Goal: Information Seeking & Learning: Learn about a topic

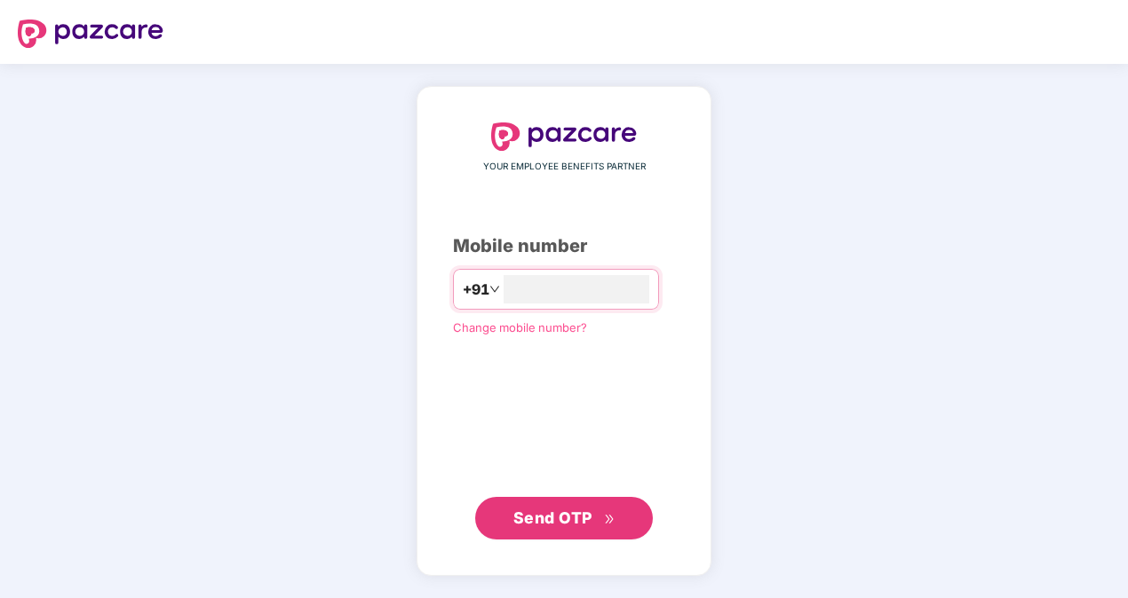
type input "**********"
click link "Change mobile number?" at bounding box center [520, 327] width 134 height 14
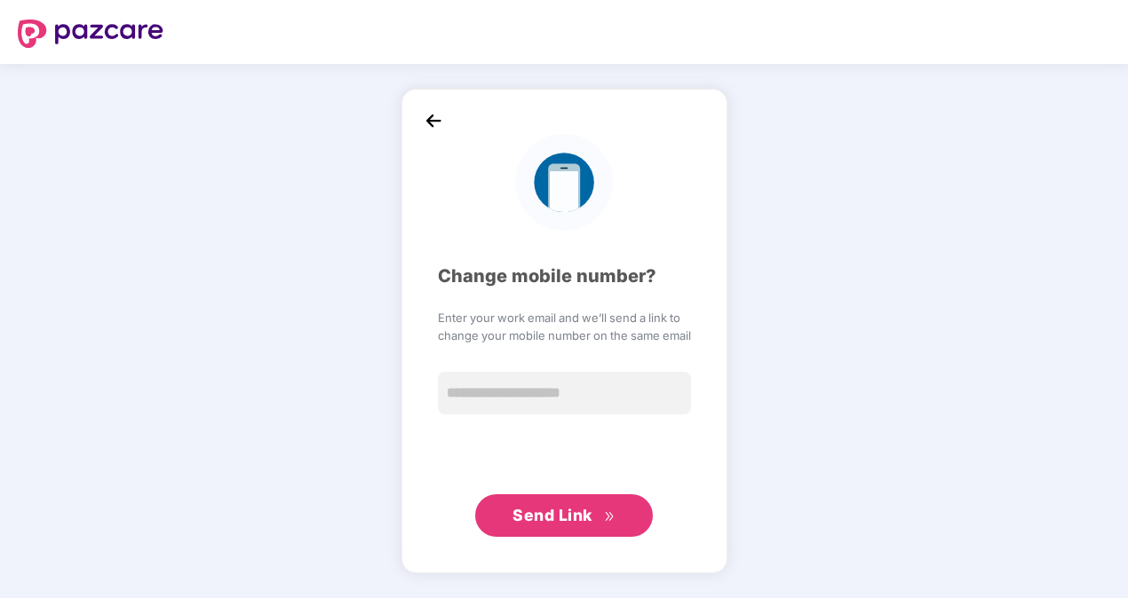
click at [441, 132] on img at bounding box center [433, 120] width 27 height 27
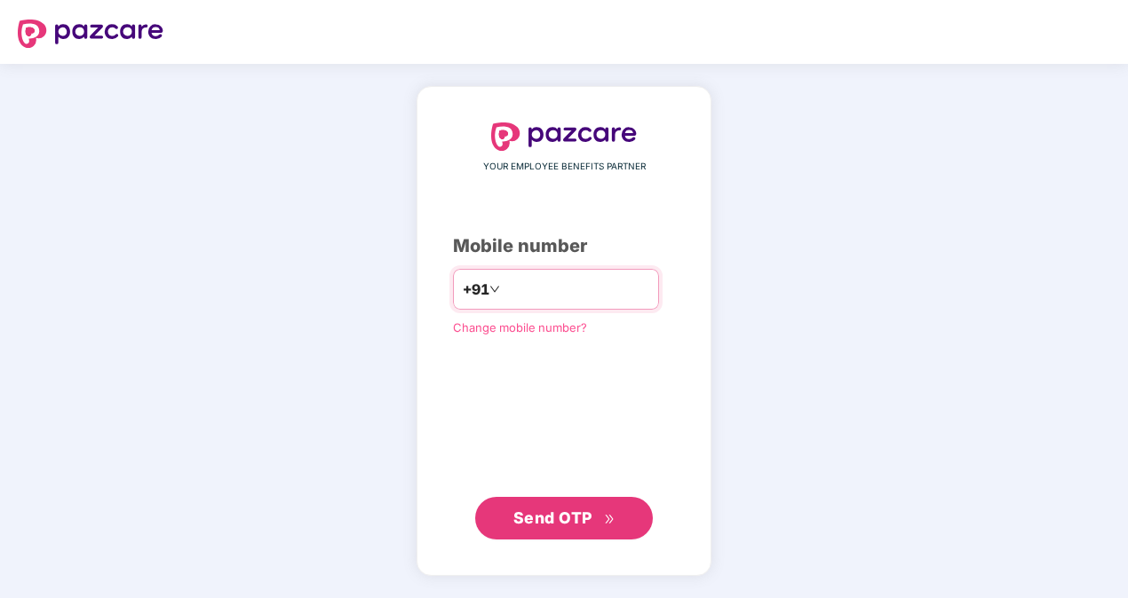
type input "**********"
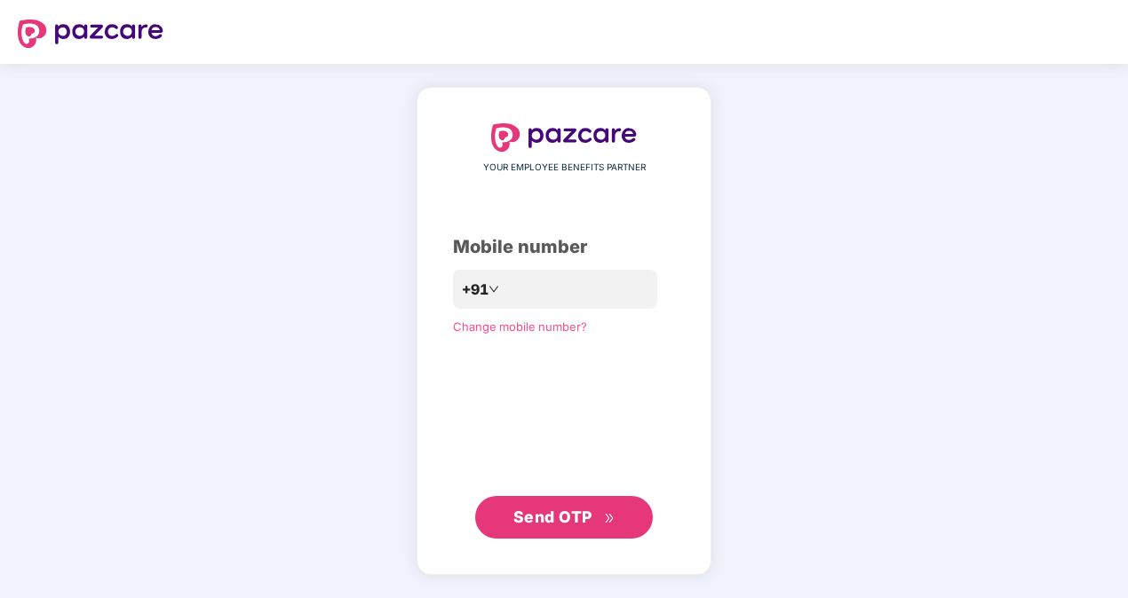
click at [549, 534] on button "Send OTP" at bounding box center [564, 517] width 178 height 43
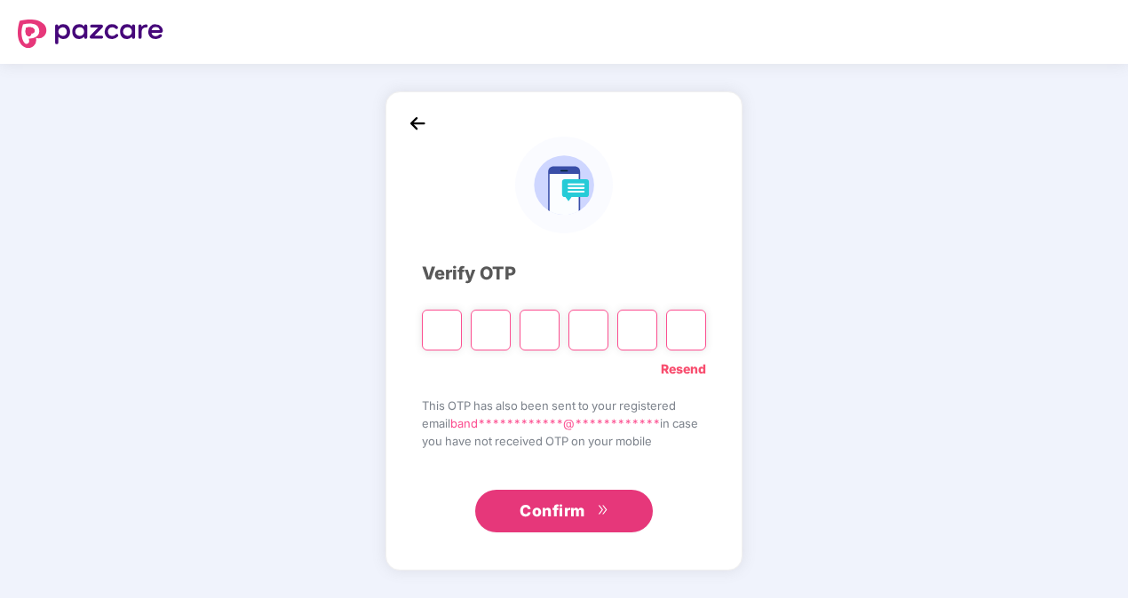
type input "*"
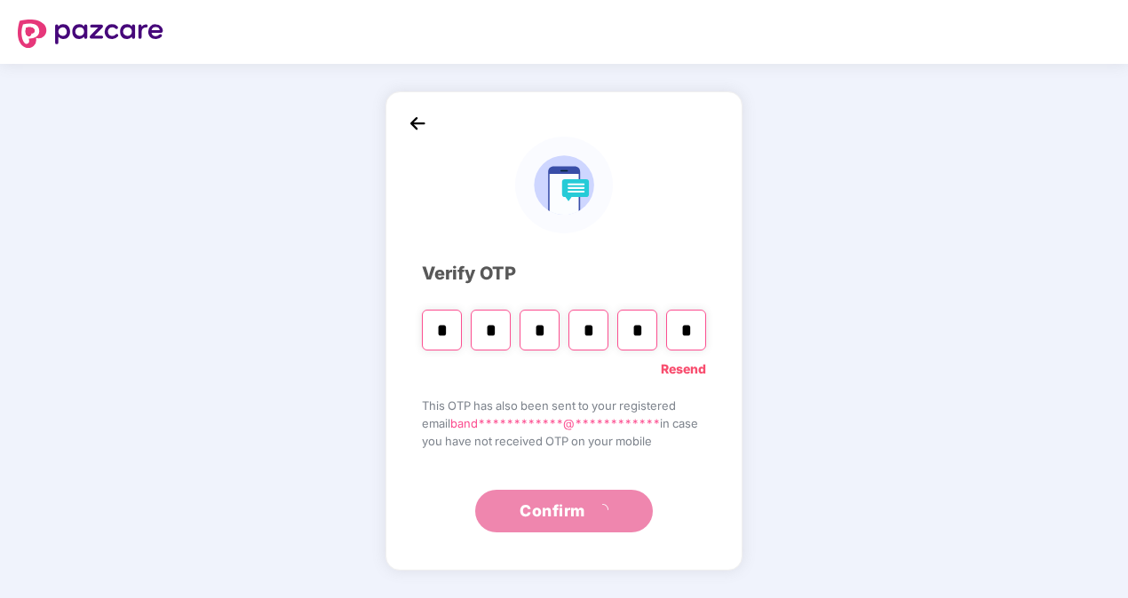
type input "*"
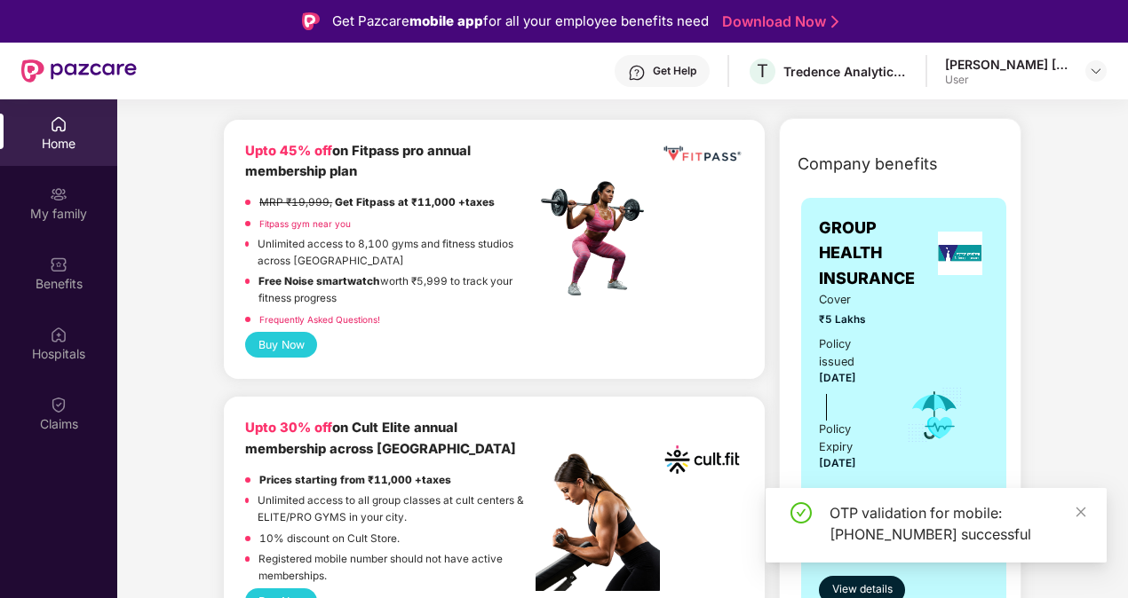
scroll to position [205, 0]
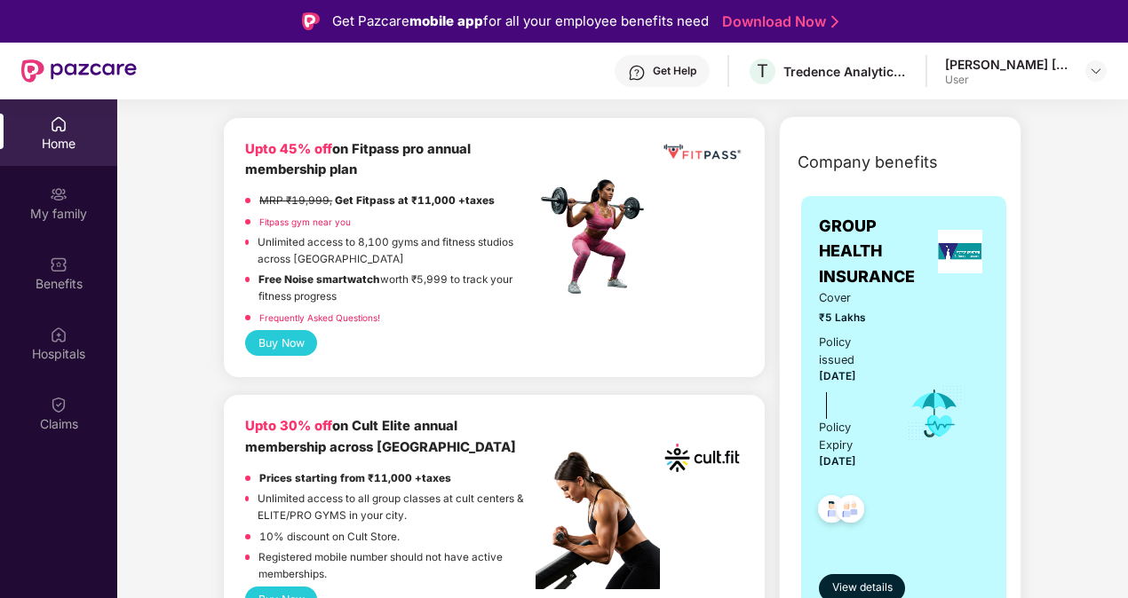
click at [678, 91] on div "Get Help T Tredence Analytics Solutions Private Limited Bandaru Ramya Chandra R…" at bounding box center [622, 71] width 970 height 57
click at [676, 81] on div "Get Help" at bounding box center [661, 71] width 95 height 32
click at [39, 181] on div "My family" at bounding box center [58, 203] width 117 height 67
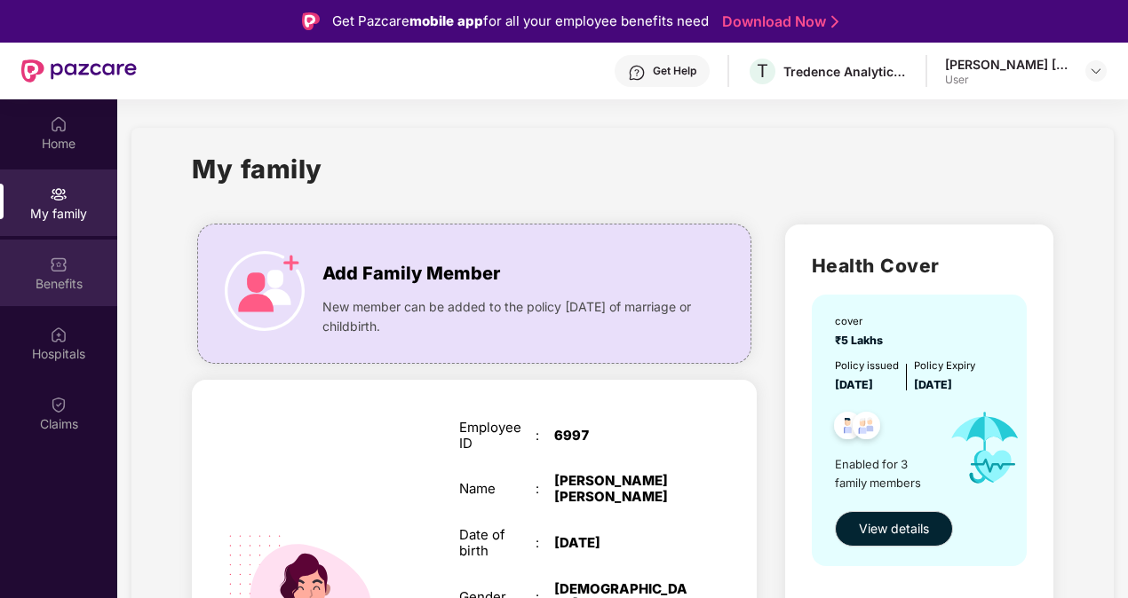
click at [85, 248] on div "Benefits" at bounding box center [58, 273] width 117 height 67
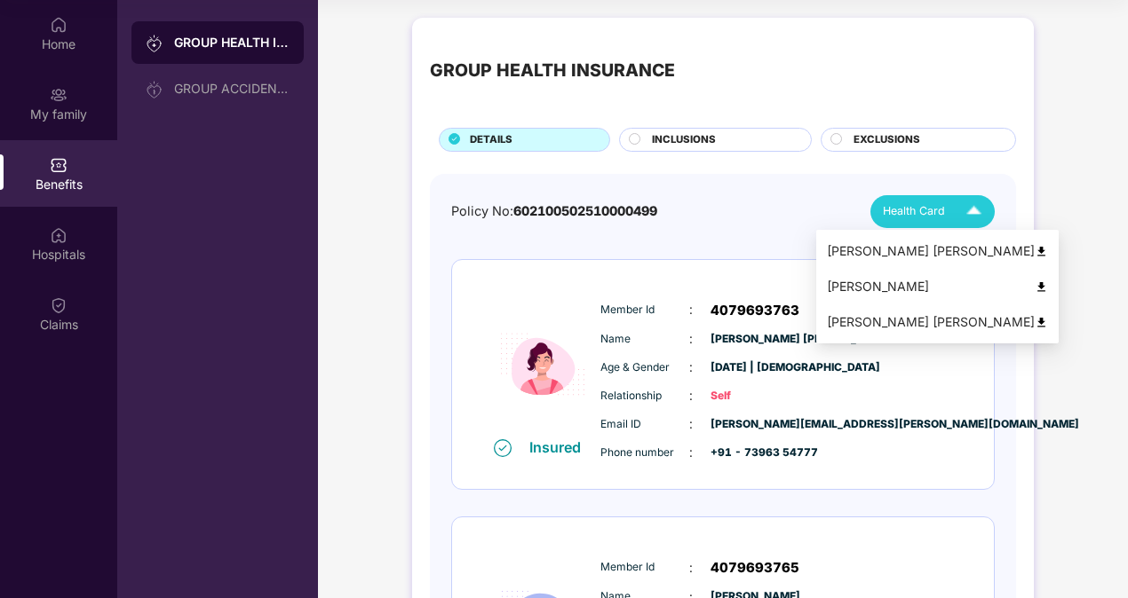
click at [948, 205] on div "Health Card" at bounding box center [936, 211] width 107 height 31
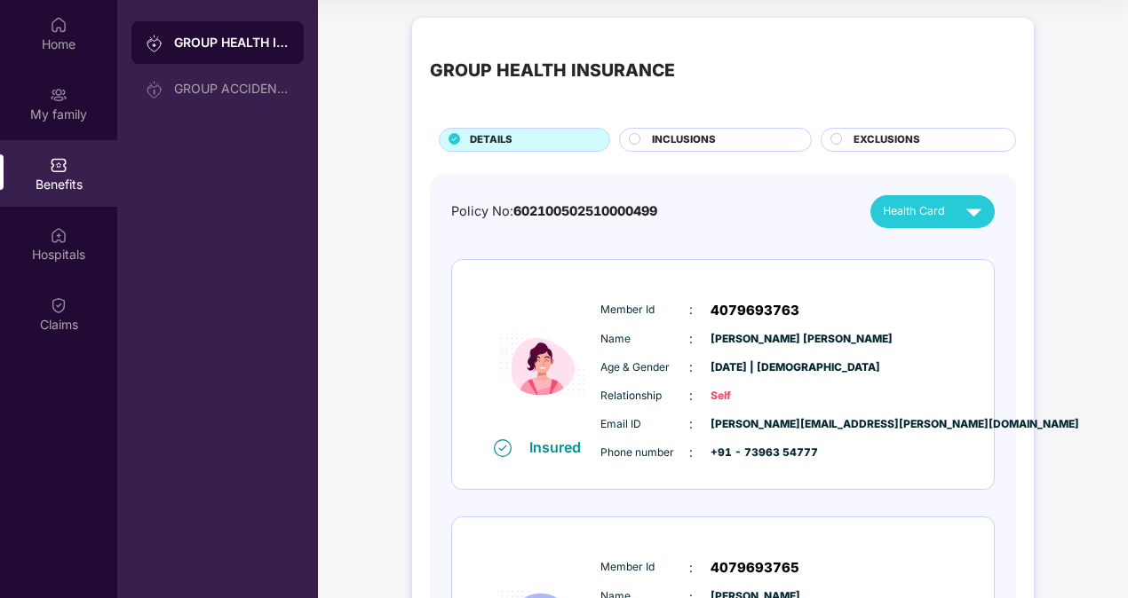
click at [709, 134] on span "INCLUSIONS" at bounding box center [684, 140] width 64 height 16
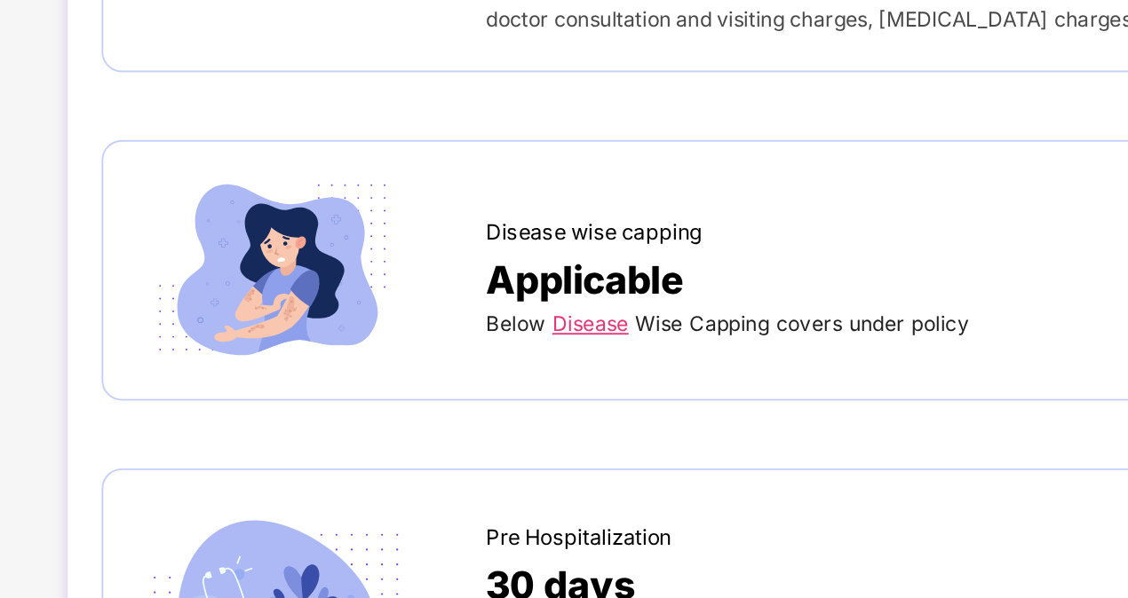
scroll to position [99, 0]
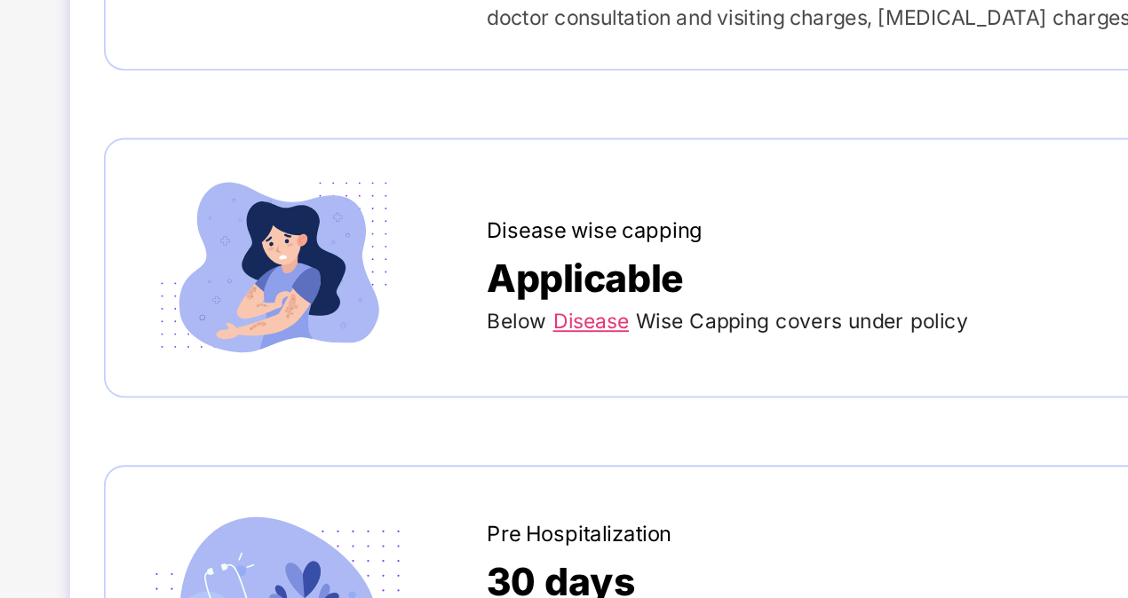
click at [691, 311] on link "Disease" at bounding box center [686, 311] width 40 height 13
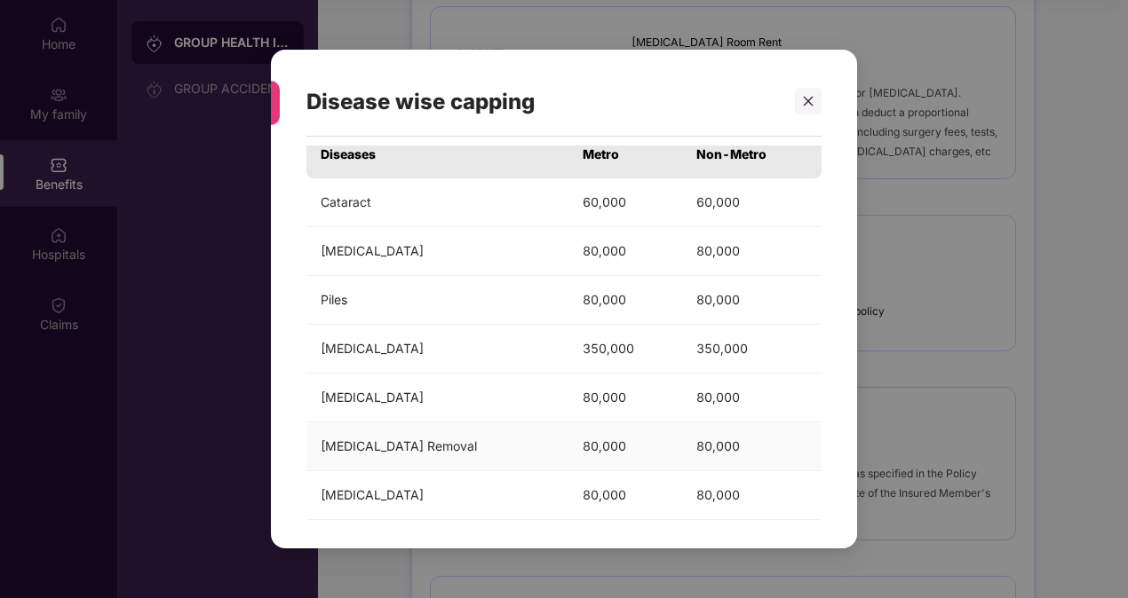
scroll to position [0, 0]
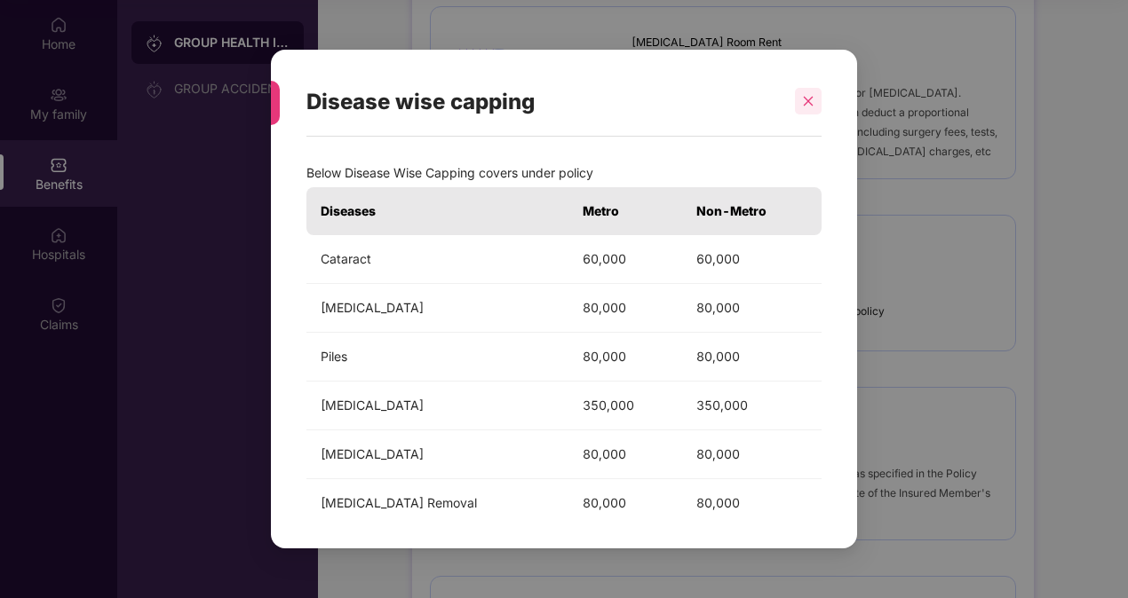
click at [815, 100] on div at bounding box center [808, 101] width 27 height 27
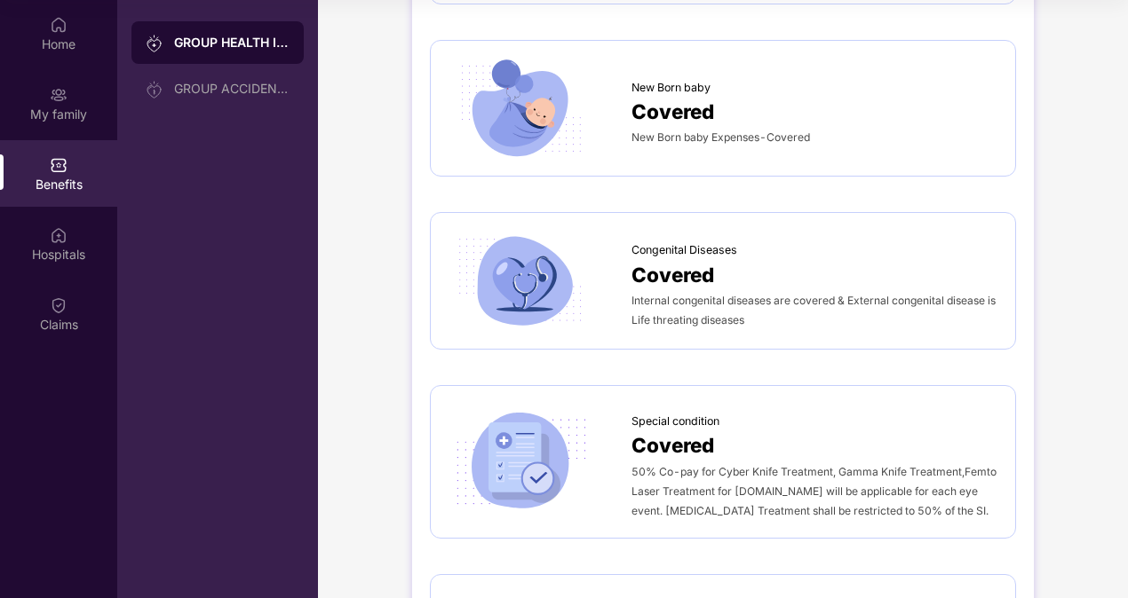
scroll to position [2180, 0]
click at [723, 265] on div "Covered" at bounding box center [814, 273] width 366 height 31
click at [685, 265] on span "Covered" at bounding box center [672, 273] width 83 height 31
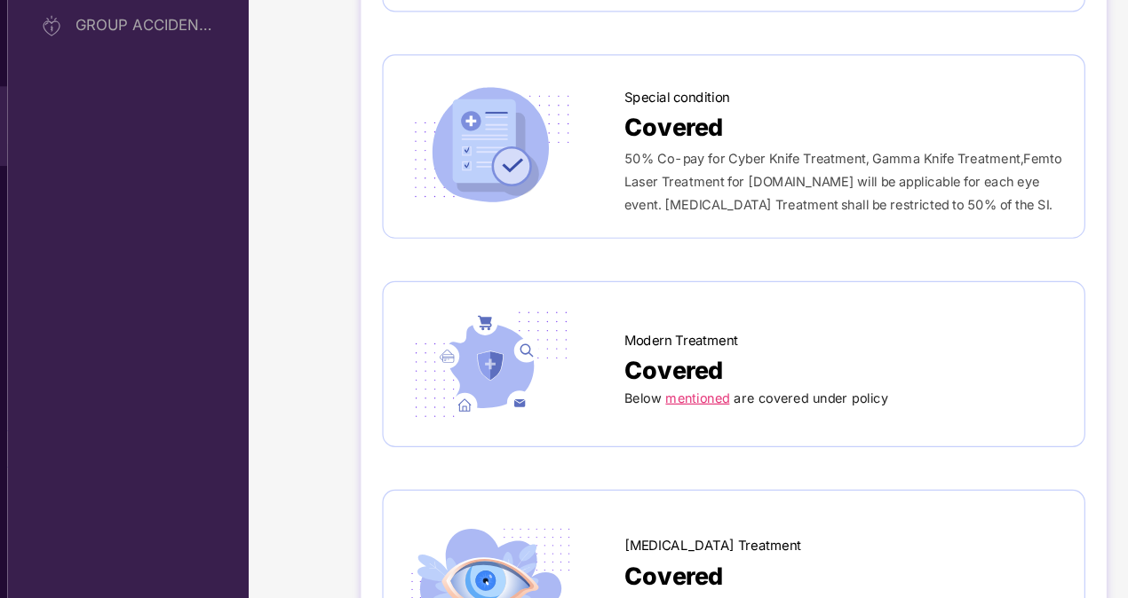
scroll to position [2452, 0]
click at [693, 392] on link "mentioned" at bounding box center [692, 398] width 53 height 13
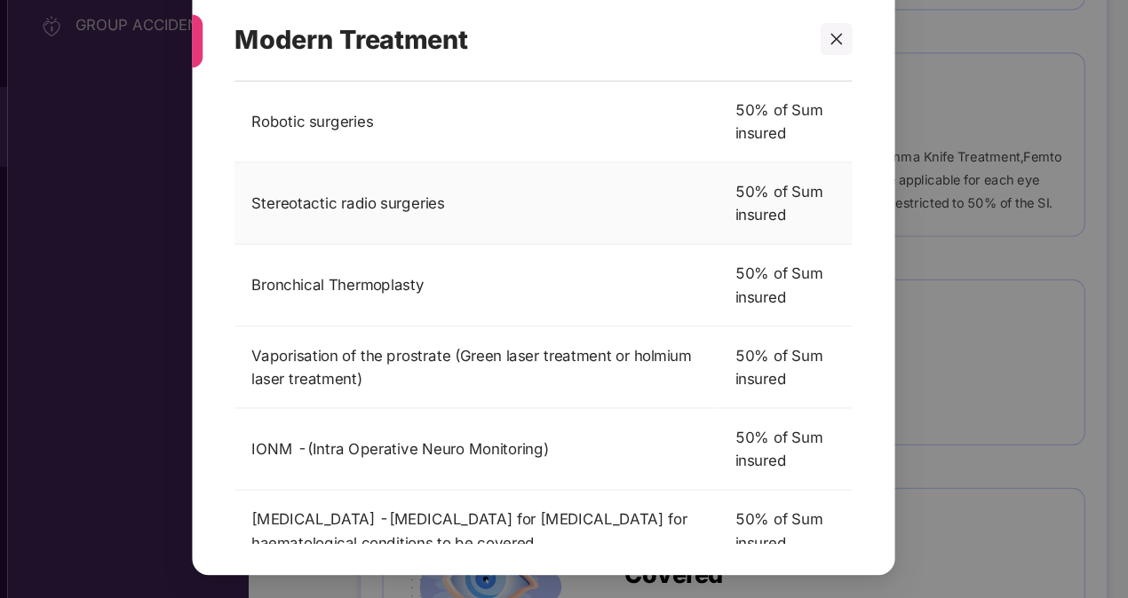
scroll to position [548, 0]
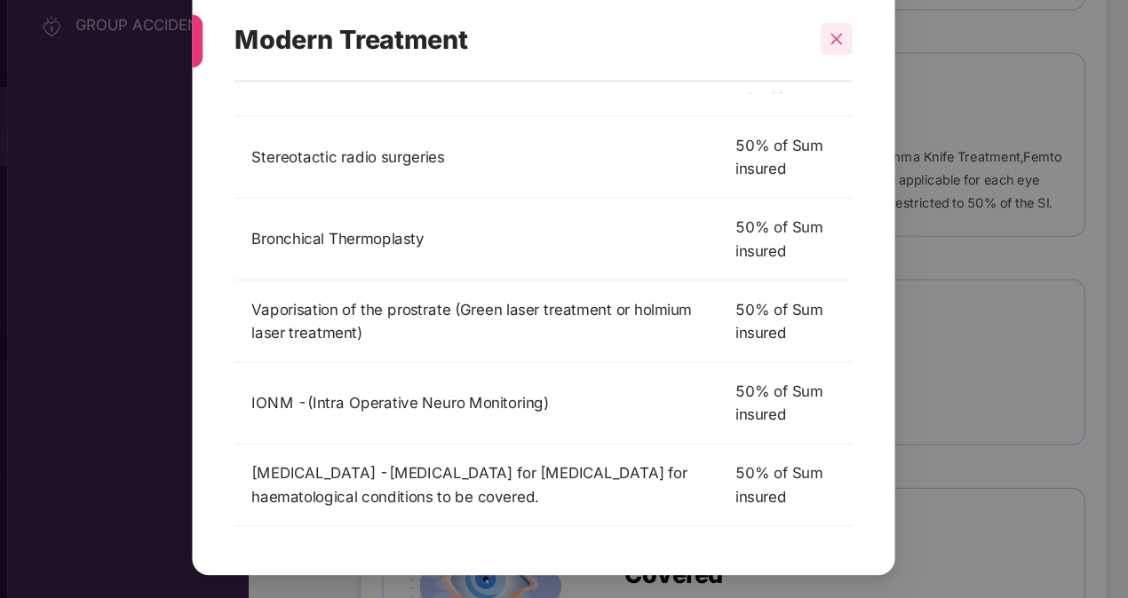
click at [807, 102] on icon "close" at bounding box center [809, 102] width 10 height 10
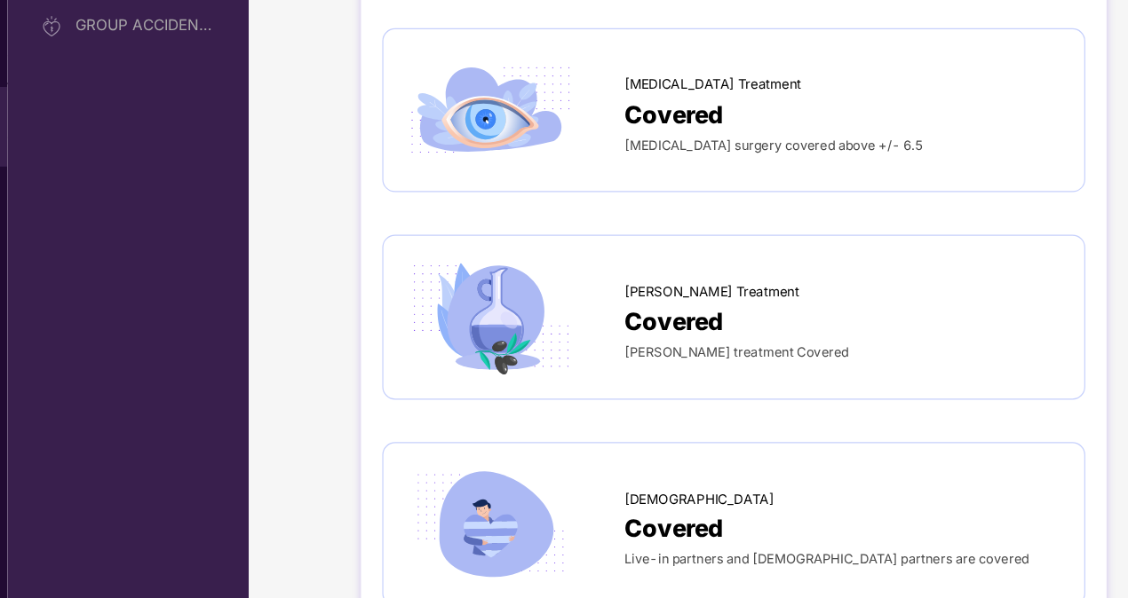
scroll to position [2871, 0]
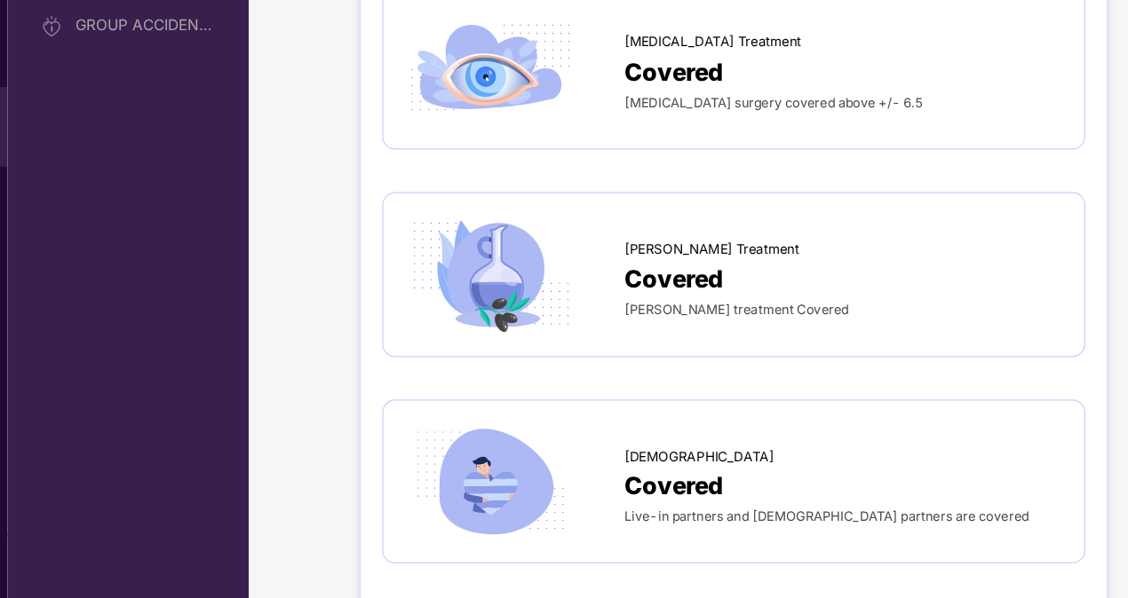
click at [685, 458] on span "Covered" at bounding box center [672, 473] width 83 height 31
click at [681, 321] on span "Ayush treatment Covered" at bounding box center [724, 327] width 187 height 13
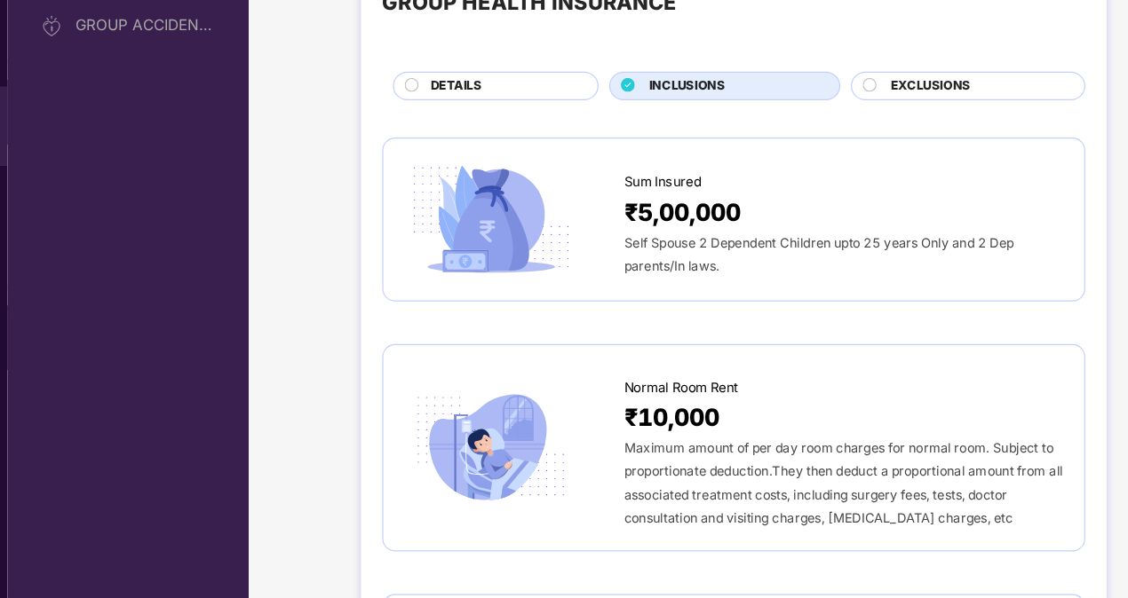
scroll to position [0, 0]
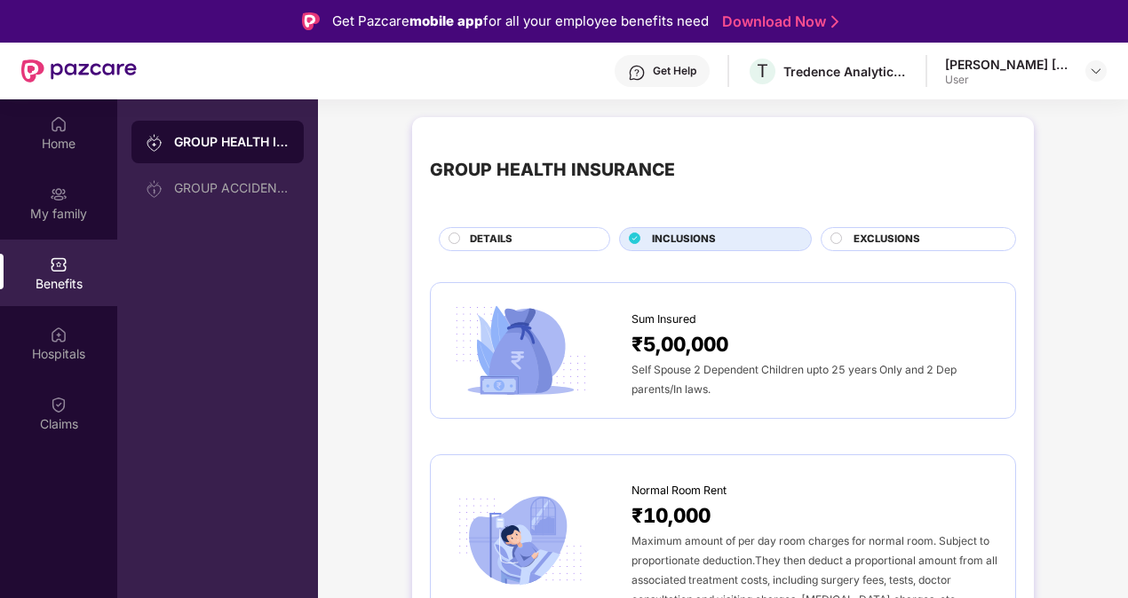
click at [877, 241] on span "EXCLUSIONS" at bounding box center [886, 240] width 67 height 16
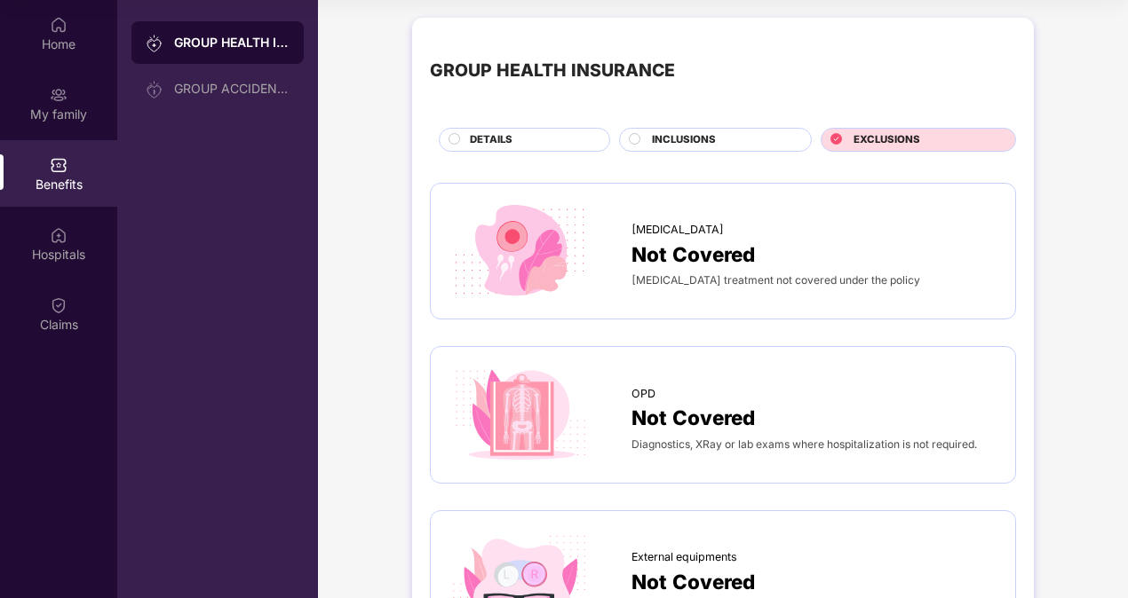
click at [686, 138] on span "INCLUSIONS" at bounding box center [684, 140] width 64 height 16
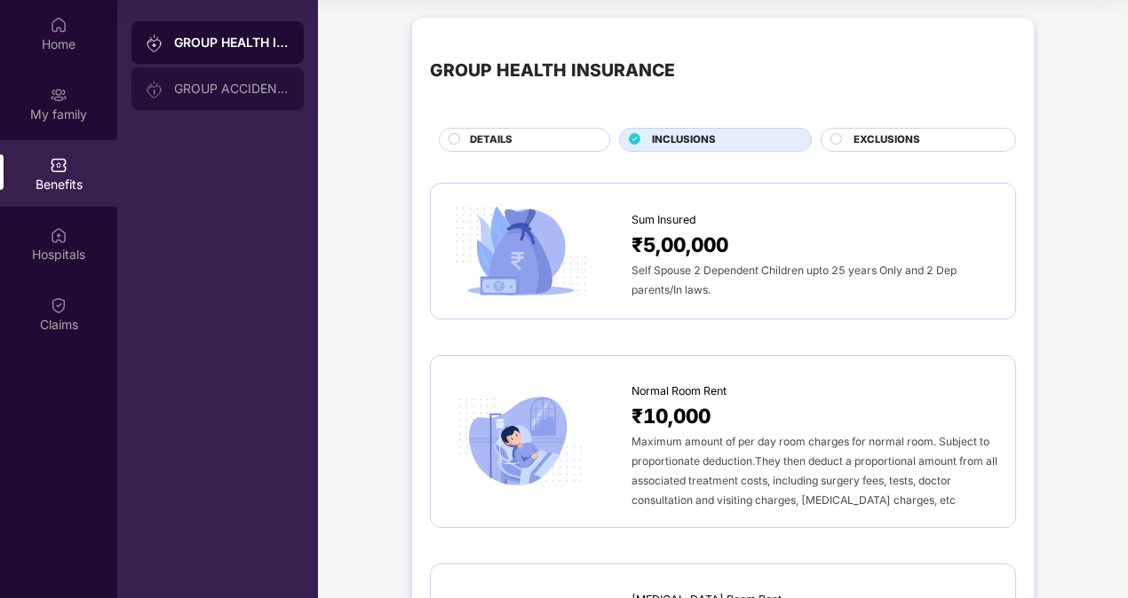
click at [203, 83] on div "GROUP ACCIDENTAL INSURANCE" at bounding box center [231, 89] width 115 height 14
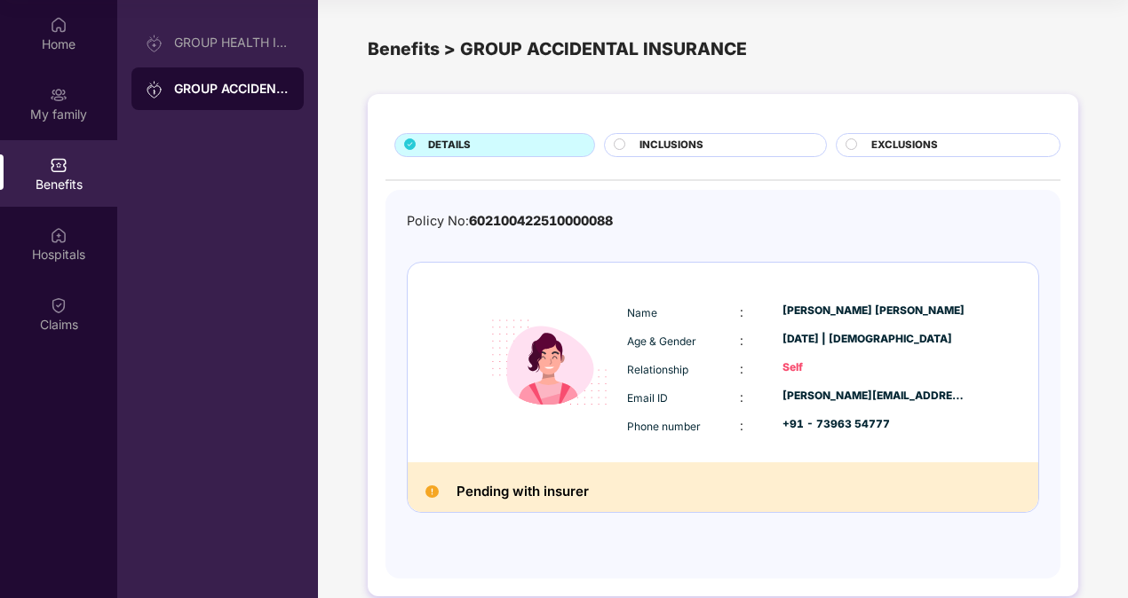
click at [724, 154] on div "INCLUSIONS" at bounding box center [723, 147] width 186 height 19
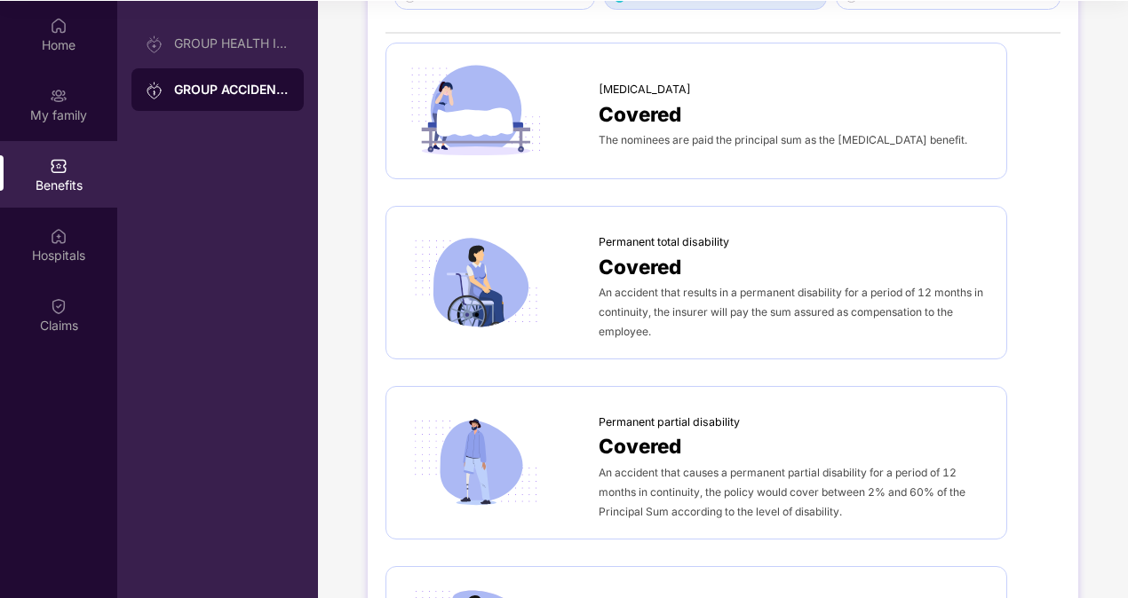
scroll to position [38, 0]
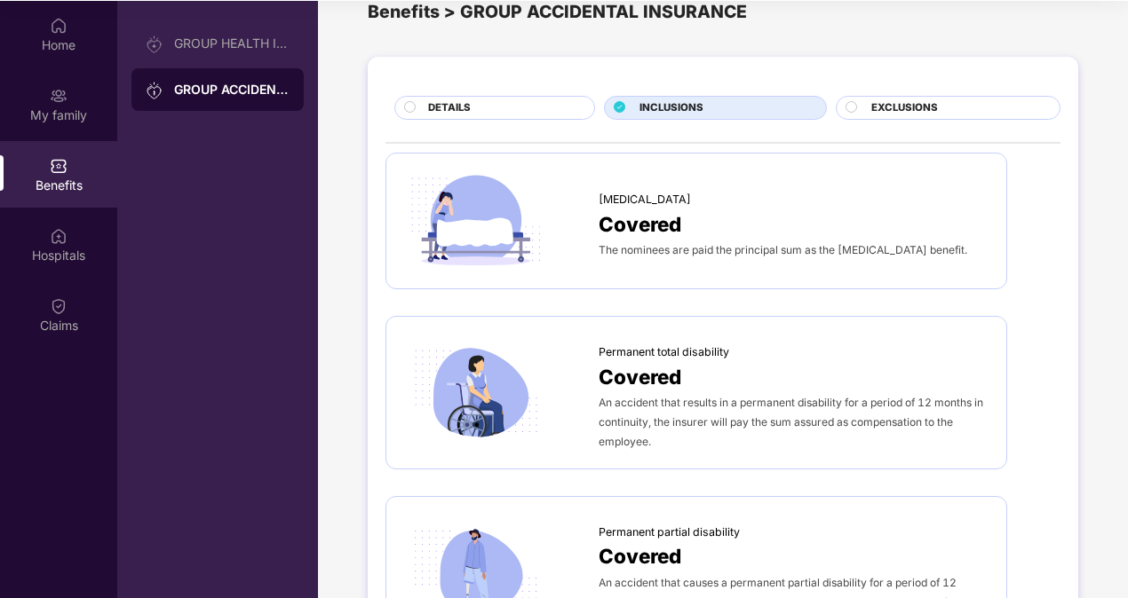
click at [895, 113] on span "EXCLUSIONS" at bounding box center [904, 108] width 67 height 16
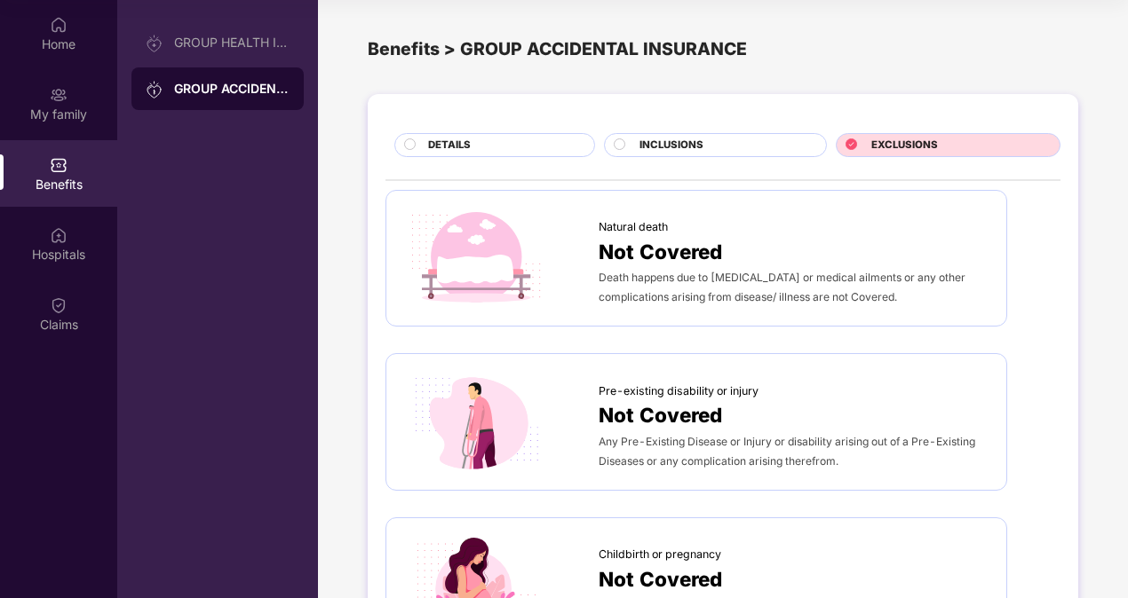
scroll to position [0, 0]
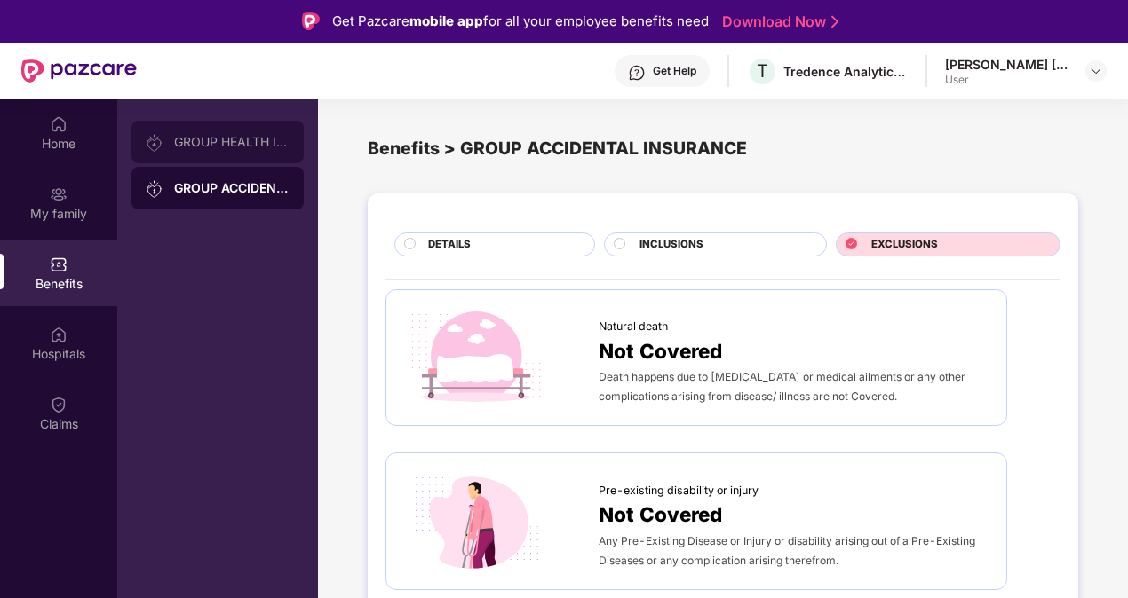
click at [221, 126] on div "GROUP HEALTH INSURANCE" at bounding box center [217, 142] width 172 height 43
